Goal: Information Seeking & Learning: Understand process/instructions

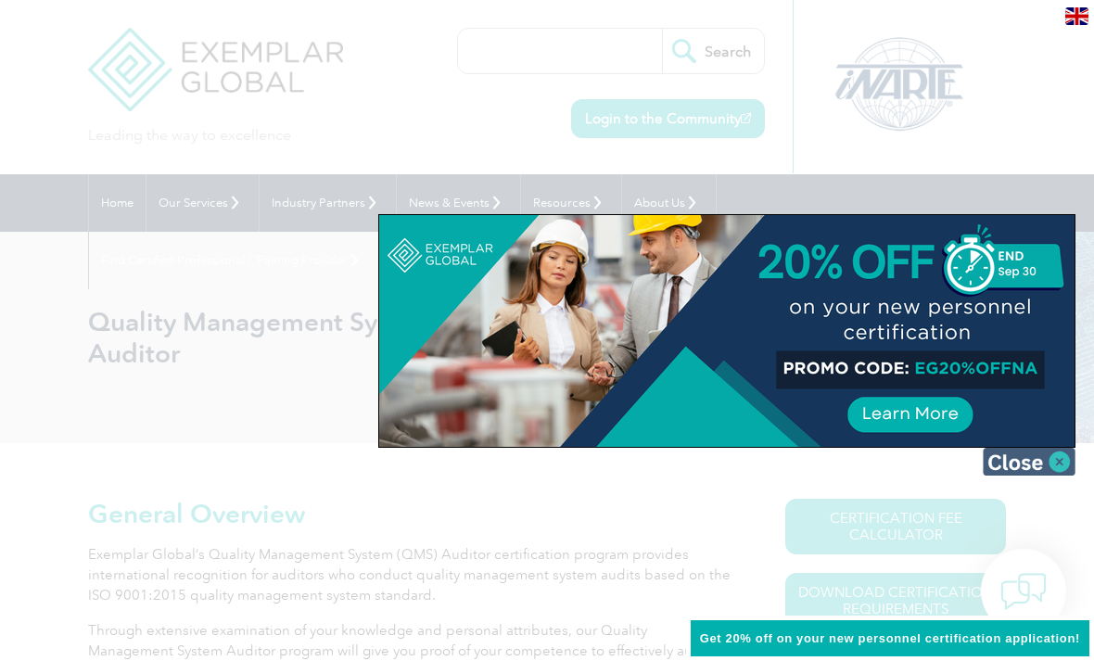
click at [1056, 460] on img at bounding box center [1029, 462] width 93 height 28
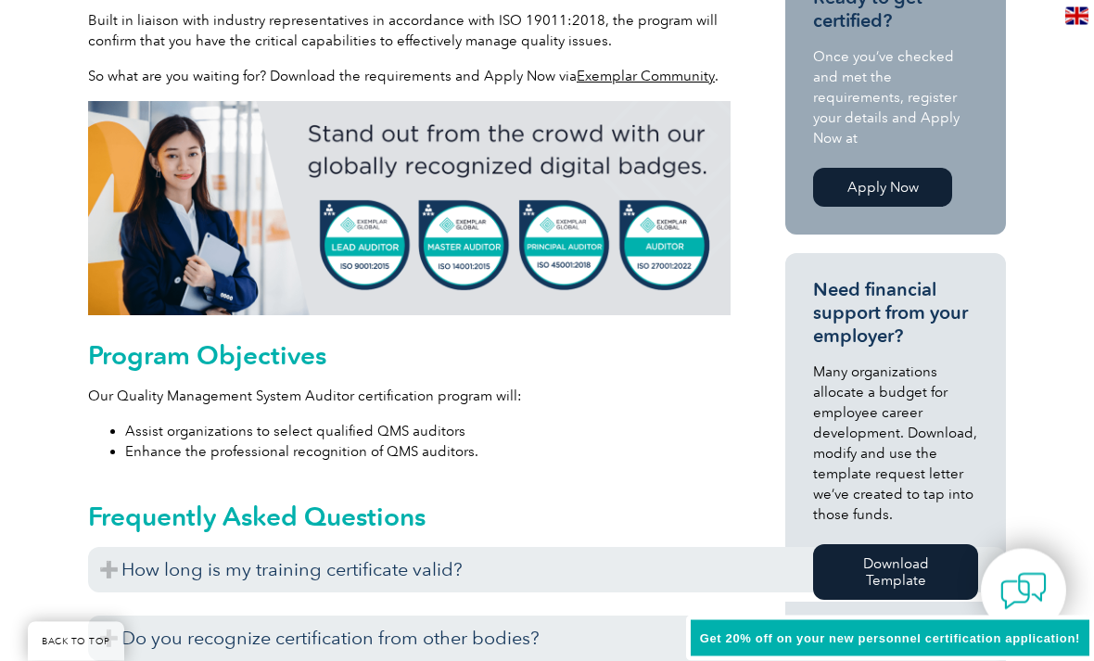
scroll to position [691, 0]
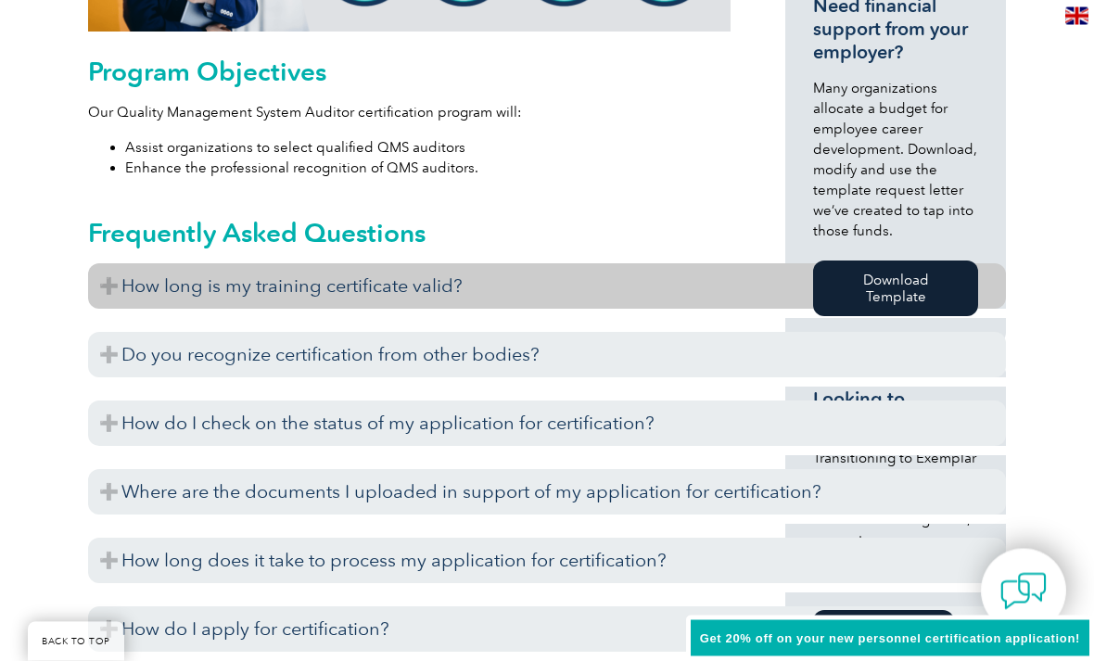
click at [611, 308] on h3 "How long is my training certificate valid?" at bounding box center [547, 286] width 918 height 45
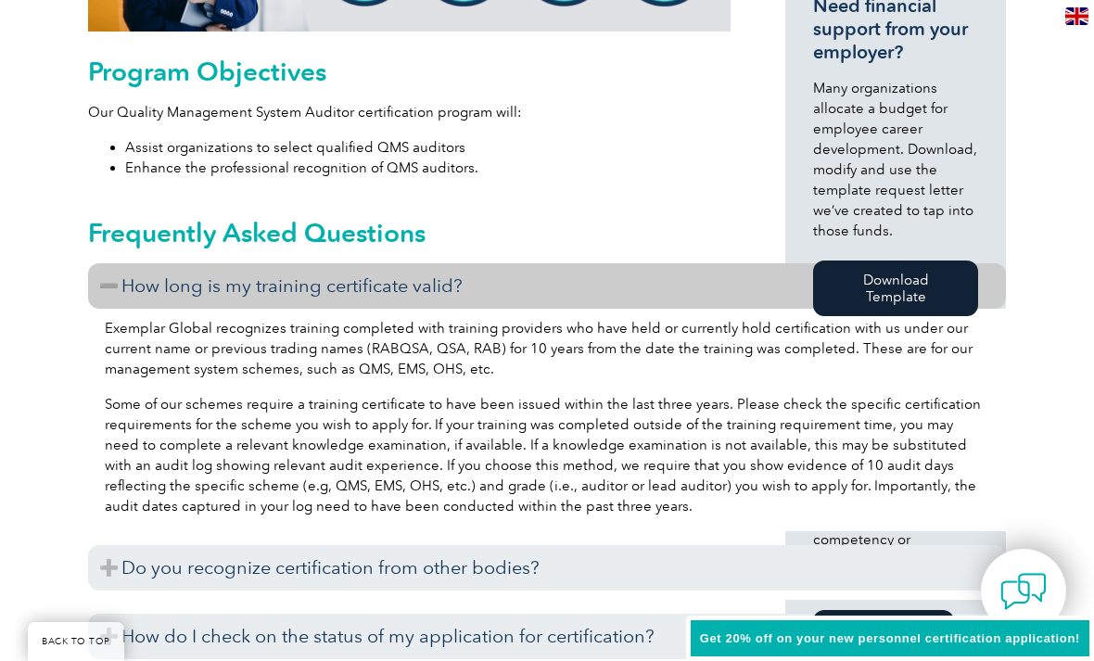
click at [669, 276] on h3 "How long is my training certificate valid?" at bounding box center [547, 285] width 918 height 45
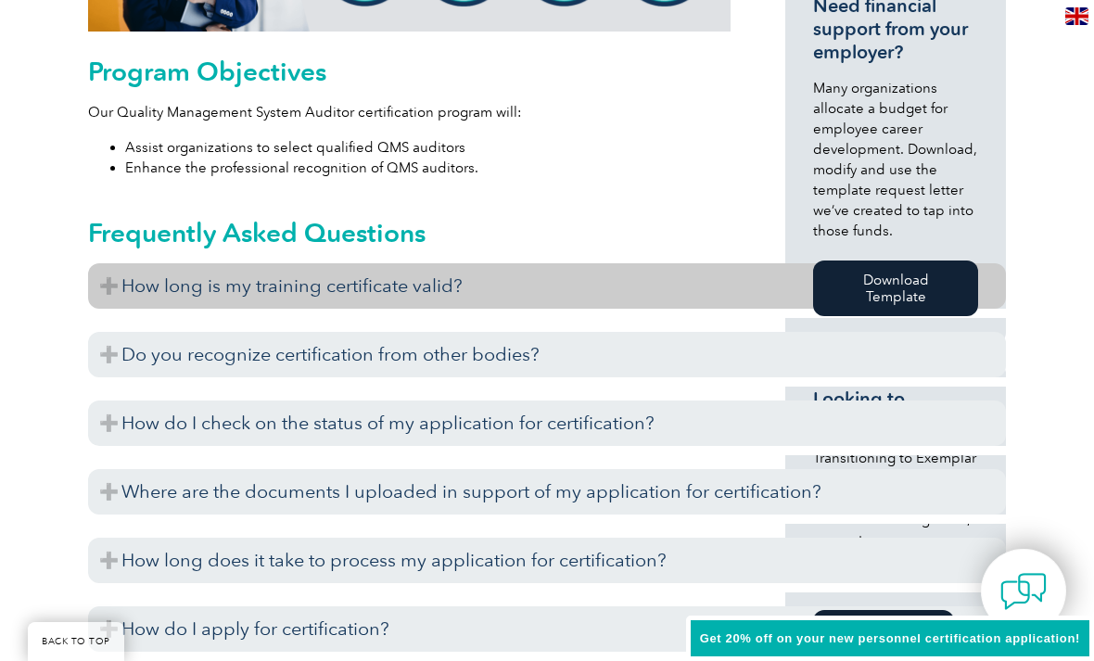
click at [645, 296] on h3 "How long is my training certificate valid?" at bounding box center [547, 285] width 918 height 45
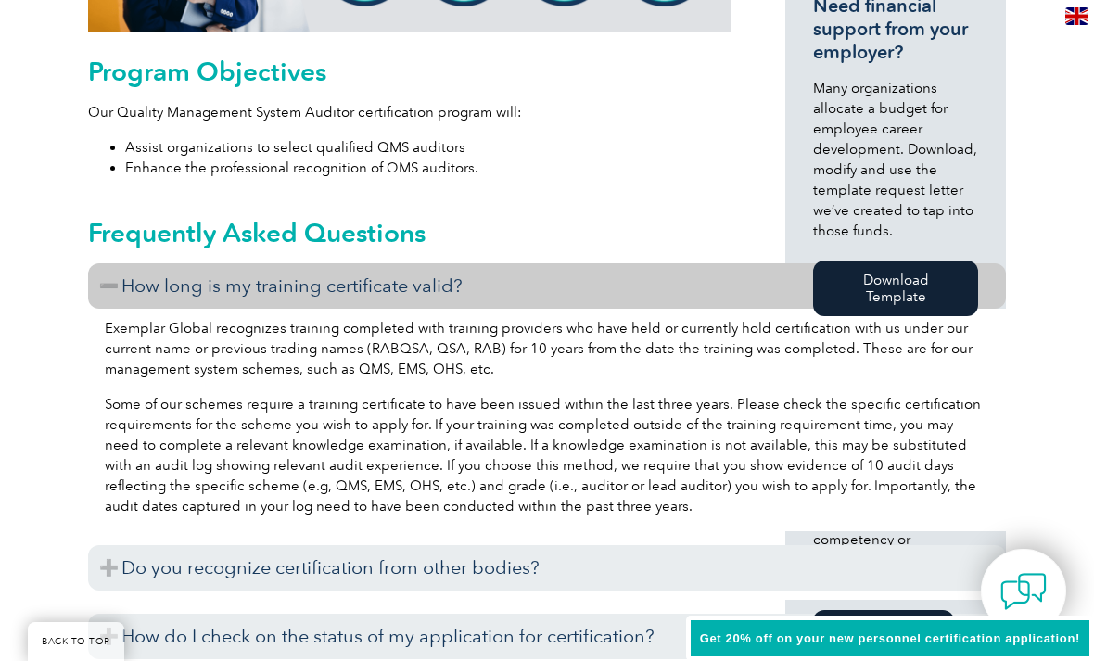
click at [522, 305] on h3 "How long is my training certificate valid?" at bounding box center [547, 285] width 918 height 45
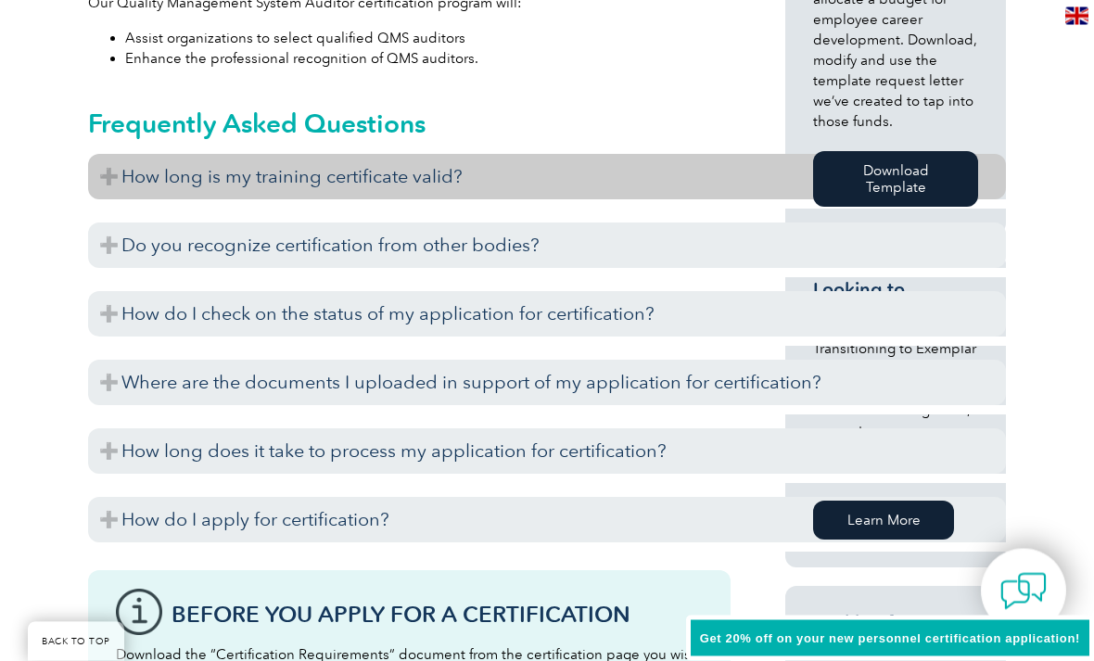
scroll to position [1079, 0]
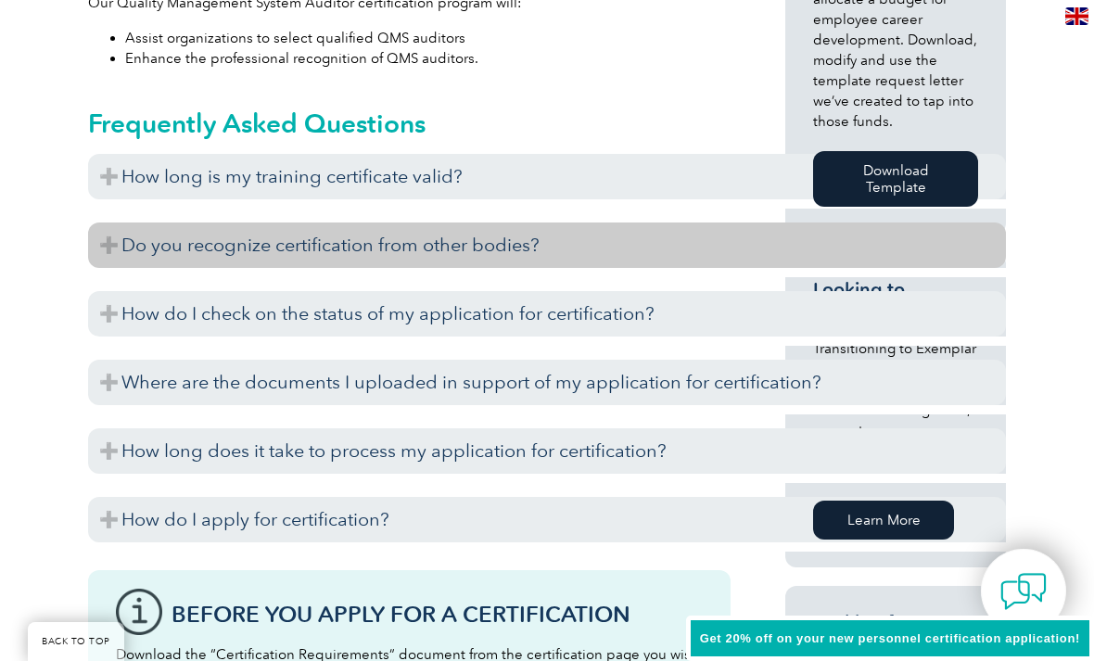
click at [630, 257] on h3 "Do you recognize certification from other bodies?" at bounding box center [547, 245] width 918 height 45
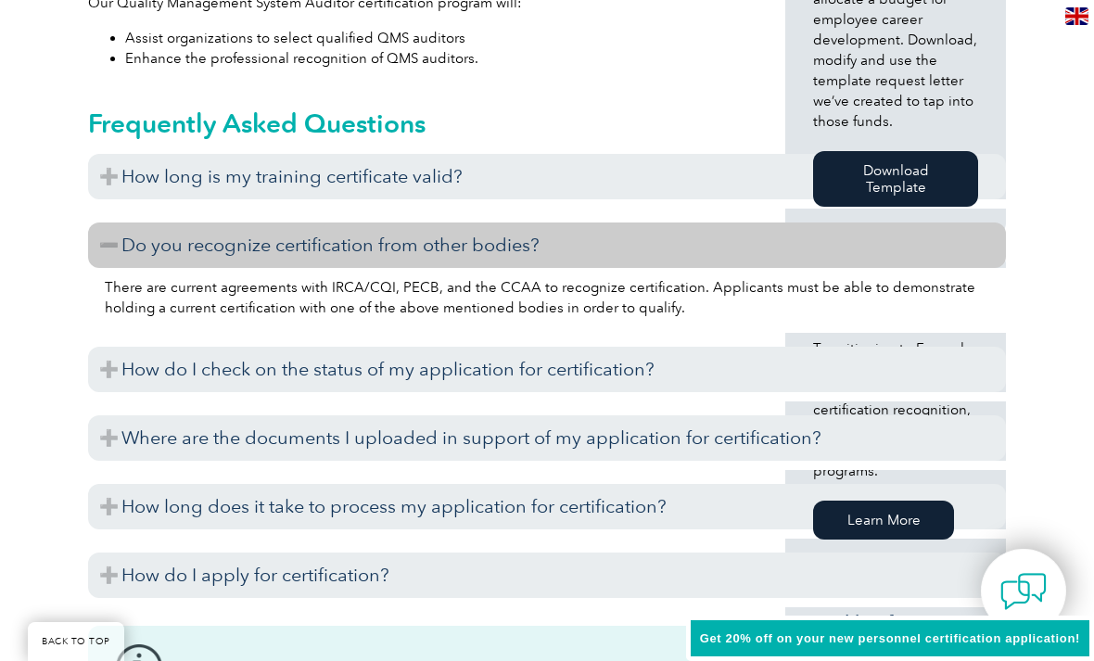
click at [630, 261] on h3 "Do you recognize certification from other bodies?" at bounding box center [547, 245] width 918 height 45
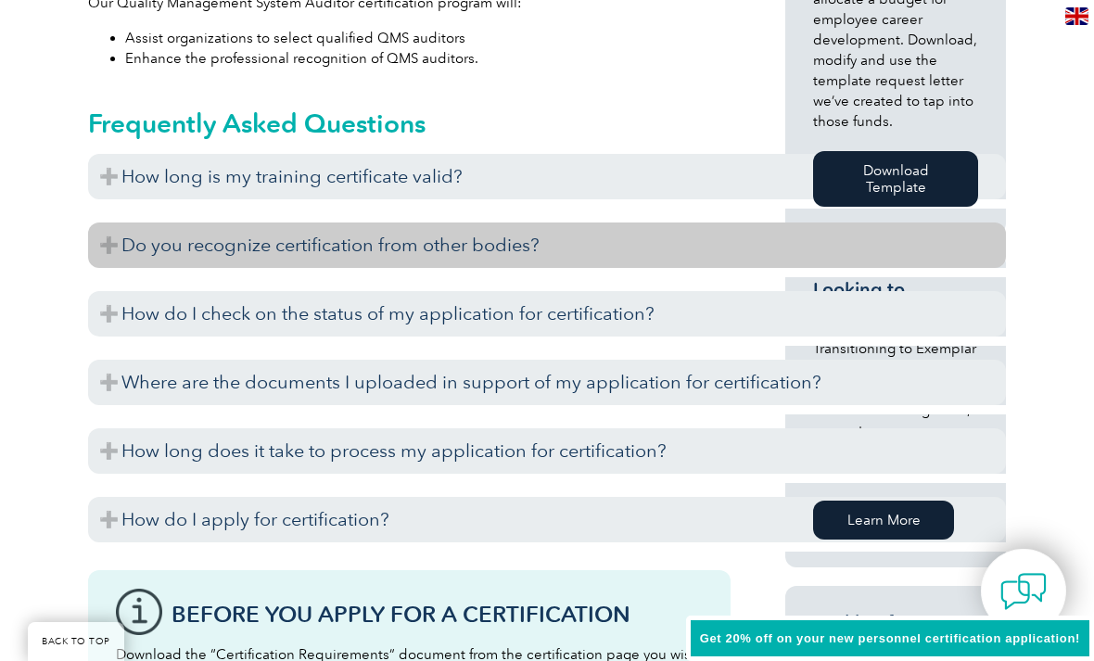
click at [631, 250] on h3 "Do you recognize certification from other bodies?" at bounding box center [547, 245] width 918 height 45
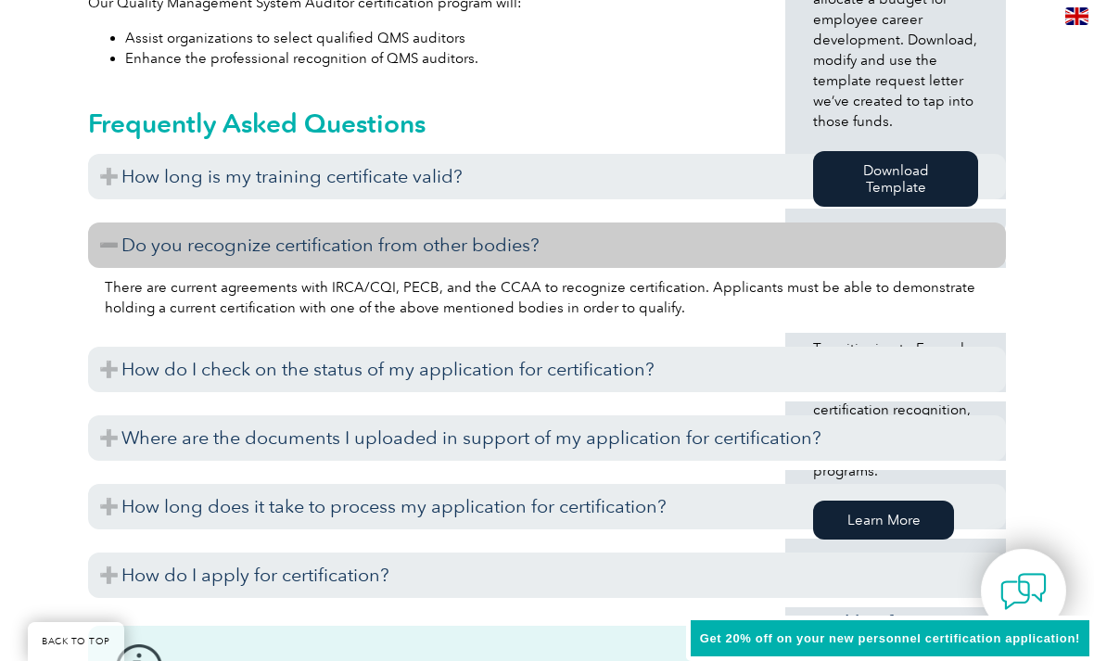
click at [644, 251] on h3 "Do you recognize certification from other bodies?" at bounding box center [547, 245] width 918 height 45
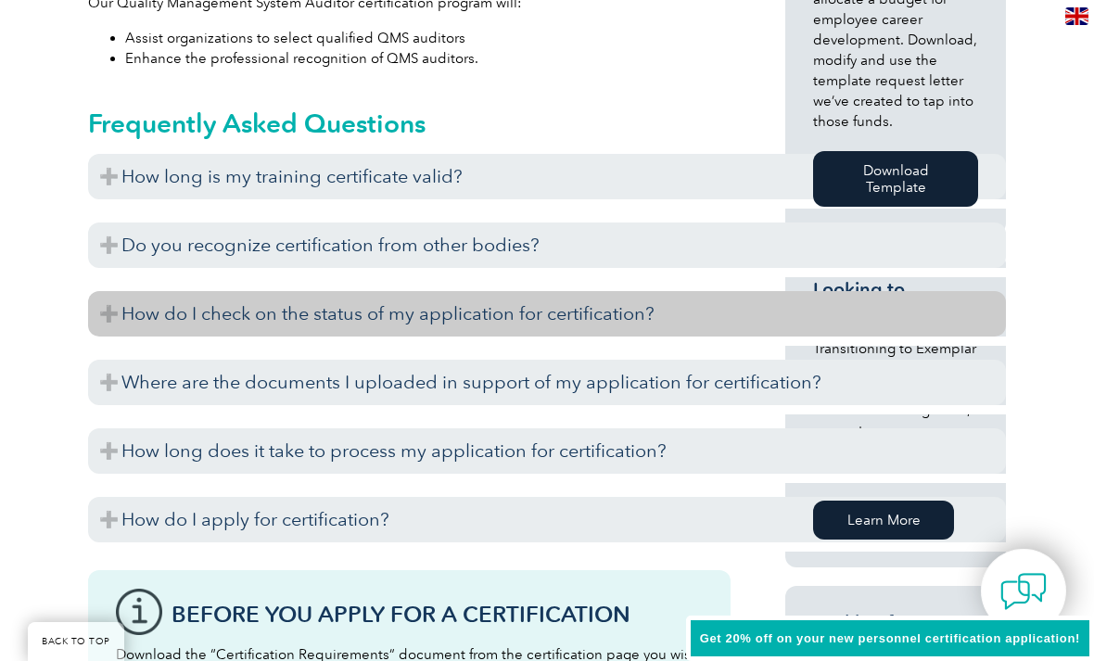
click at [557, 319] on h3 "How do I check on the status of my application for certification?" at bounding box center [547, 313] width 918 height 45
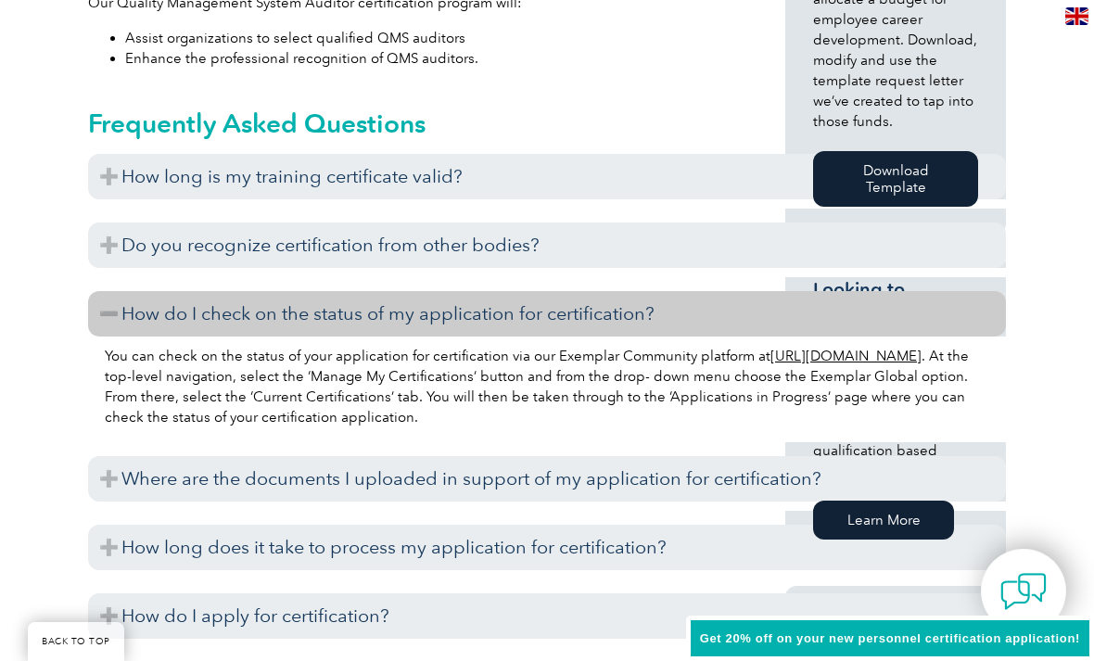
click at [564, 324] on h3 "How do I check on the status of my application for certification?" at bounding box center [547, 313] width 918 height 45
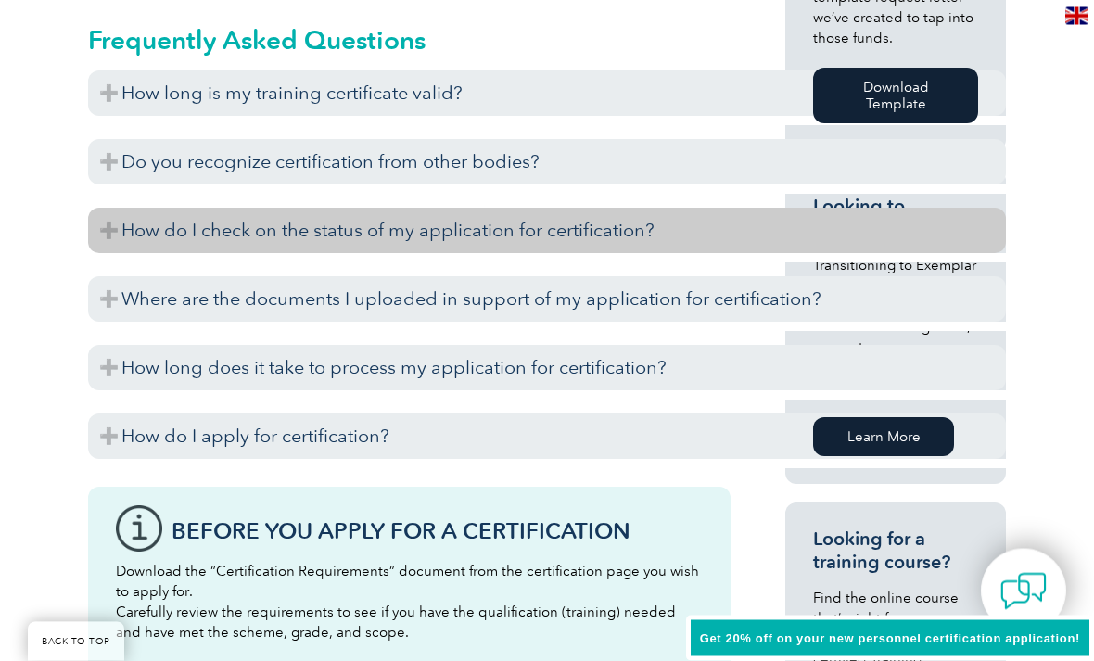
scroll to position [1163, 0]
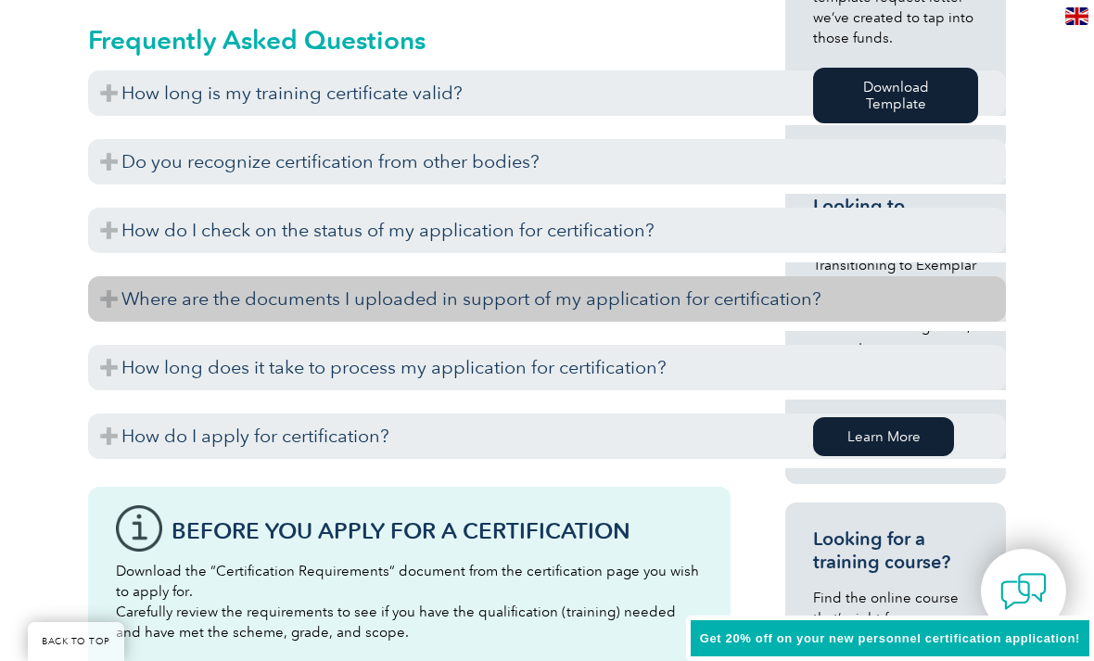
click at [575, 300] on h3 "Where are the documents I uploaded in support of my application for certificati…" at bounding box center [547, 298] width 918 height 45
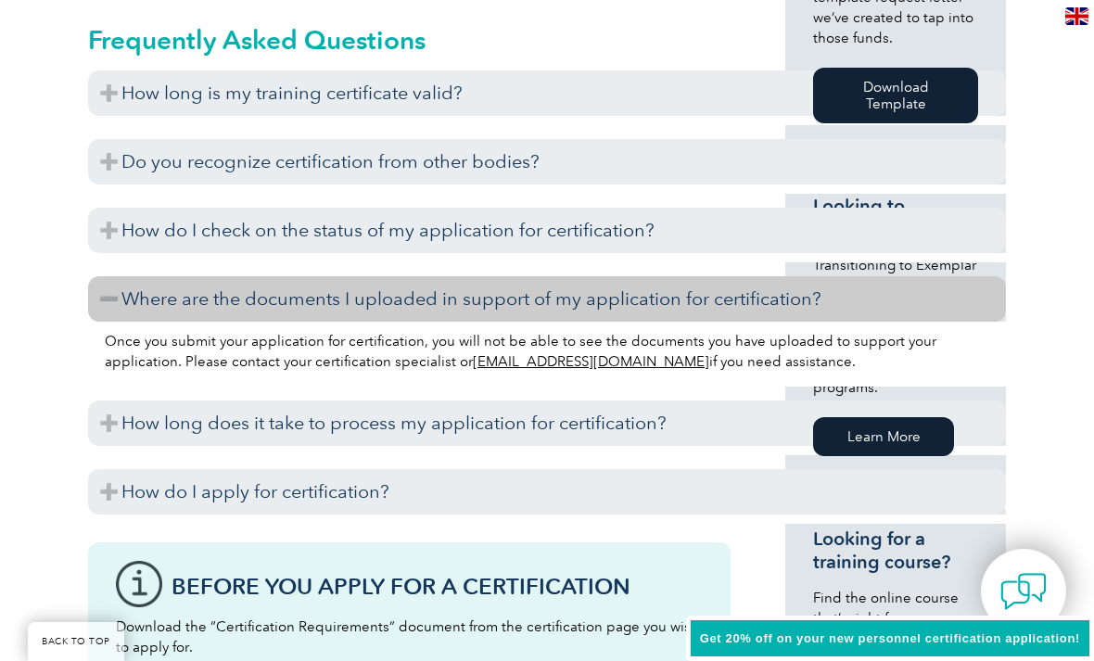
click at [566, 313] on h3 "Where are the documents I uploaded in support of my application for certificati…" at bounding box center [547, 298] width 918 height 45
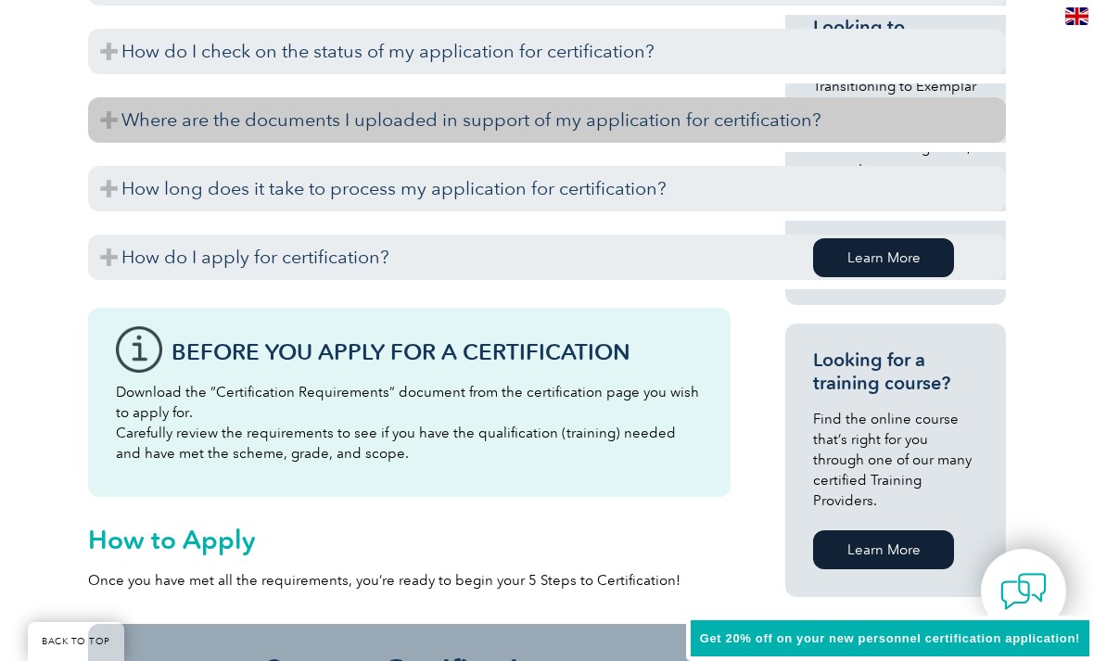
scroll to position [1327, 0]
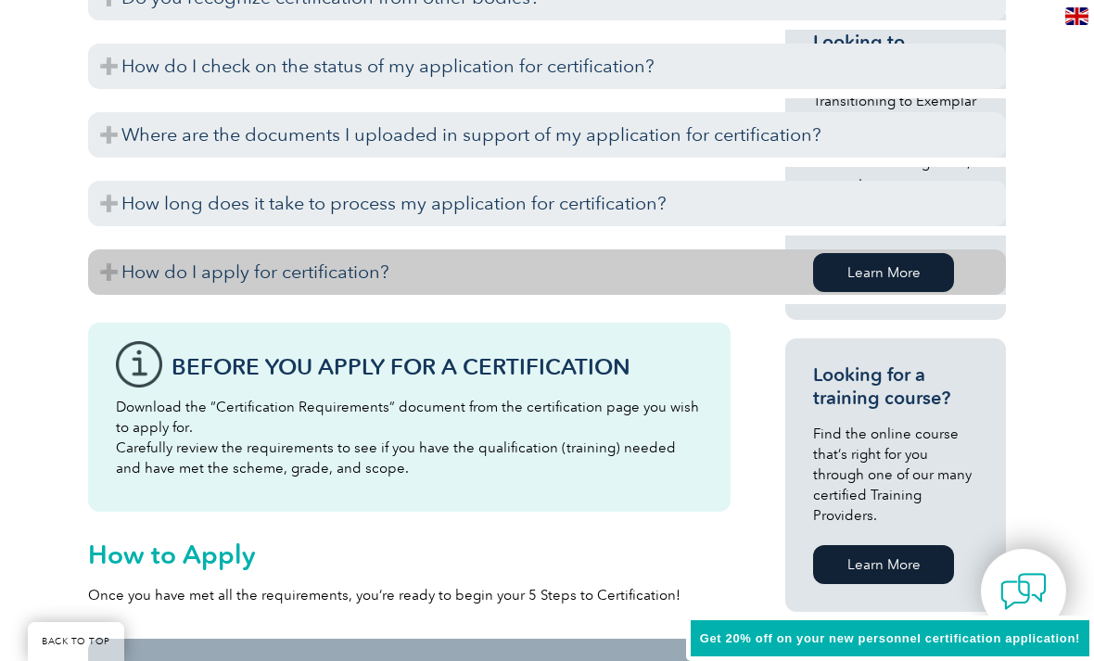
click at [592, 274] on h3 "How do I apply for certification?" at bounding box center [547, 271] width 918 height 45
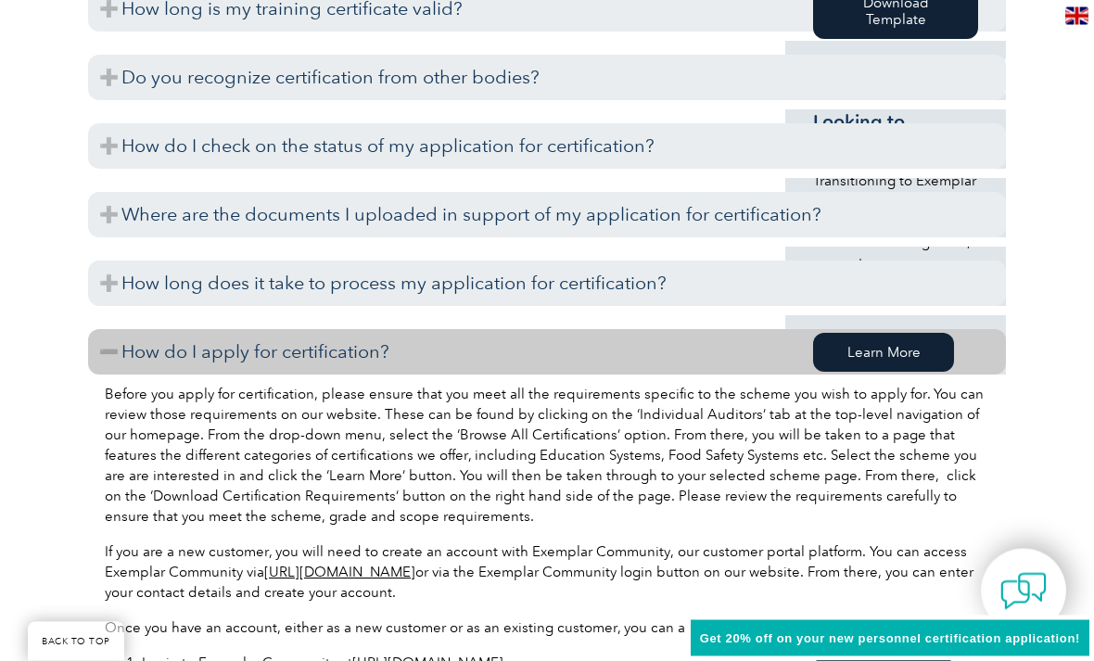
scroll to position [1214, 0]
